Goal: Task Accomplishment & Management: Manage account settings

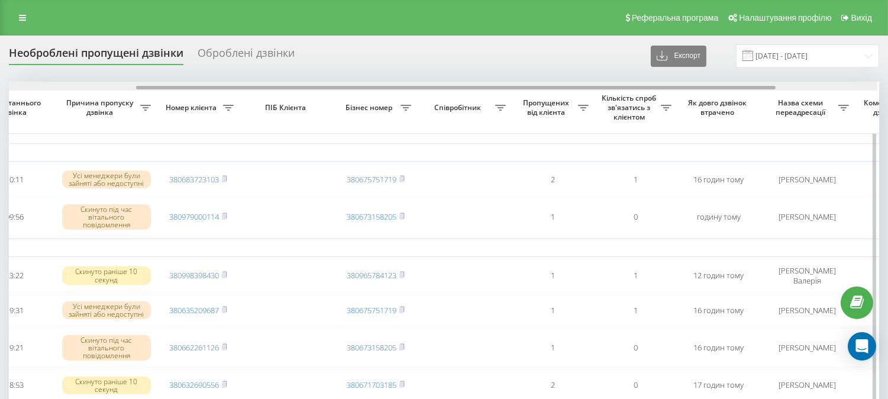
scroll to position [0, 175]
drag, startPoint x: 358, startPoint y: 86, endPoint x: 488, endPoint y: 107, distance: 131.3
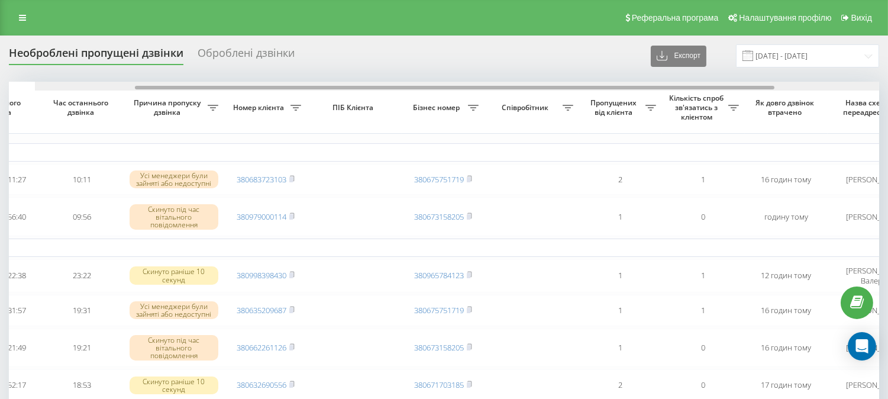
scroll to position [0, 0]
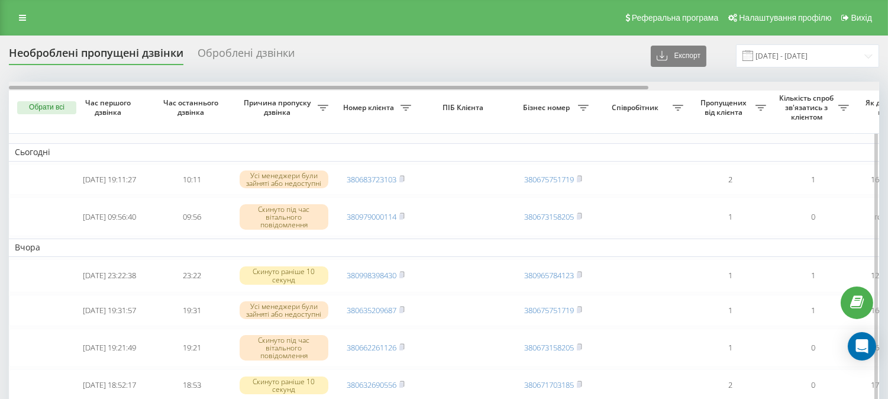
drag, startPoint x: 442, startPoint y: 86, endPoint x: 101, endPoint y: 113, distance: 341.8
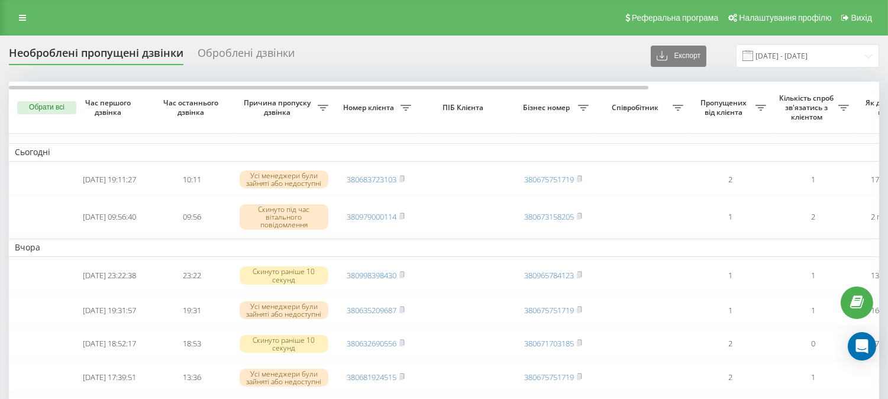
drag, startPoint x: 580, startPoint y: 18, endPoint x: 573, endPoint y: 14, distance: 8.7
click at [577, 16] on div "Реферальна програма Налаштування профілю Вихід" at bounding box center [444, 17] width 888 height 35
